Goal: Register for event/course

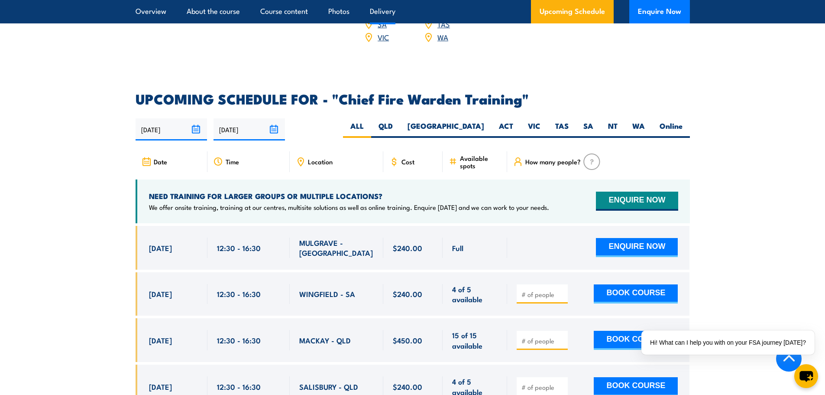
scroll to position [1386, 0]
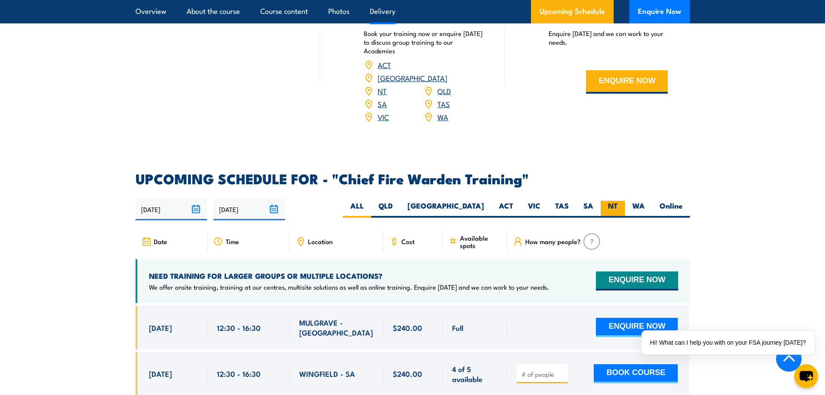
click at [638, 201] on label "WA" at bounding box center [638, 209] width 27 height 17
click at [645, 201] on input "WA" at bounding box center [648, 204] width 6 height 6
radio input "true"
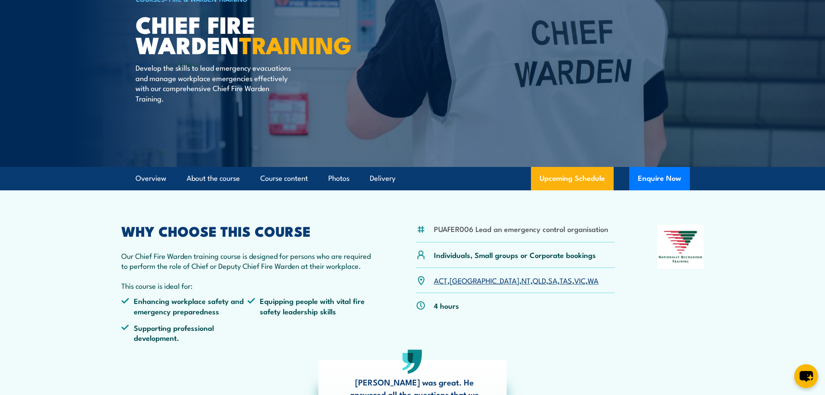
scroll to position [87, 0]
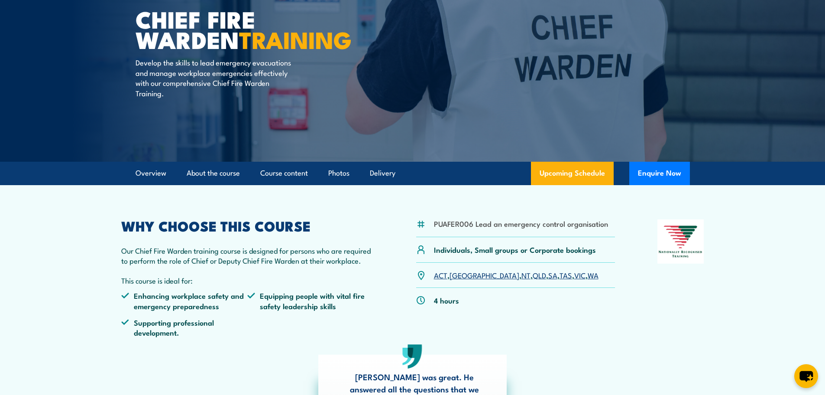
click at [588, 275] on link "WA" at bounding box center [593, 274] width 11 height 10
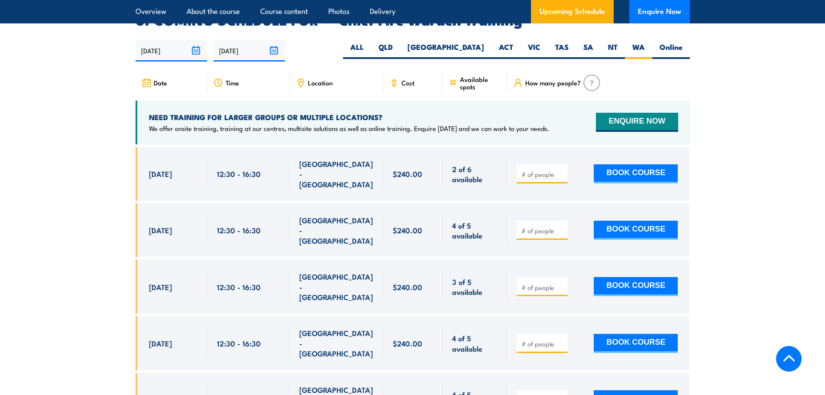
scroll to position [1545, 0]
